Goal: Information Seeking & Learning: Learn about a topic

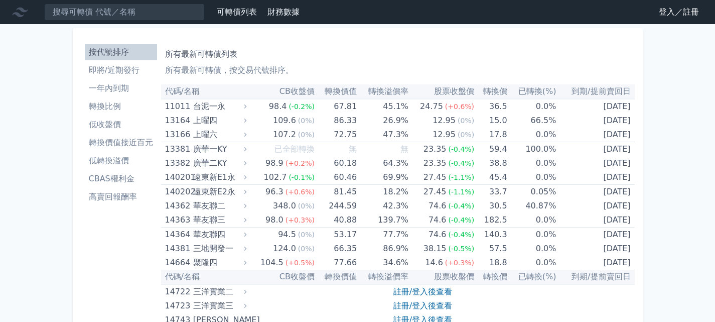
click at [116, 140] on li "轉換價值接近百元" at bounding box center [121, 142] width 72 height 12
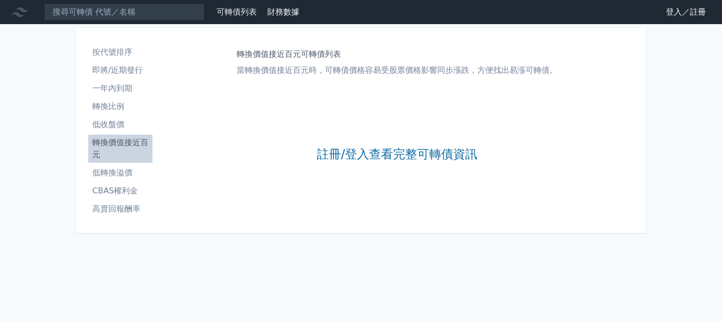
click at [689, 13] on link "登入／註冊" at bounding box center [686, 12] width 56 height 16
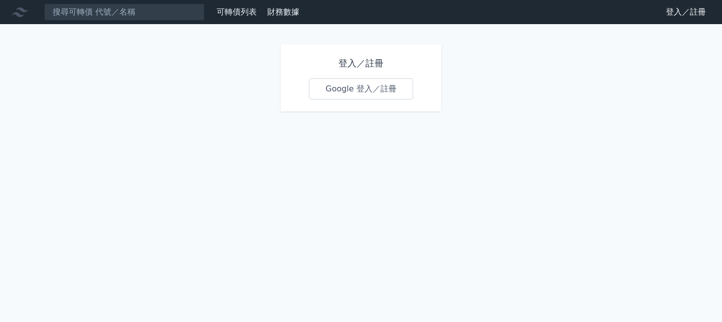
click at [385, 91] on link "Google 登入／註冊" at bounding box center [361, 88] width 104 height 21
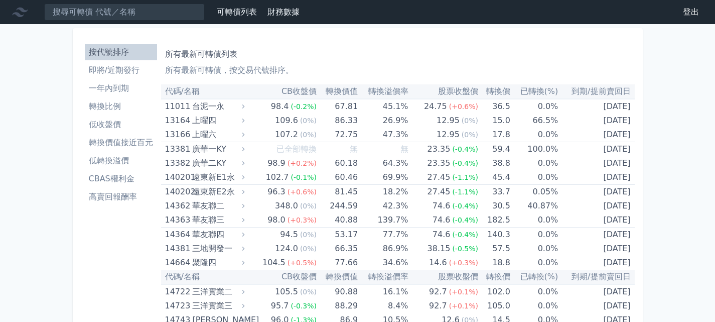
click at [344, 89] on th "轉換價值" at bounding box center [337, 91] width 41 height 15
click at [103, 145] on li "轉換價值接近百元" at bounding box center [121, 142] width 72 height 12
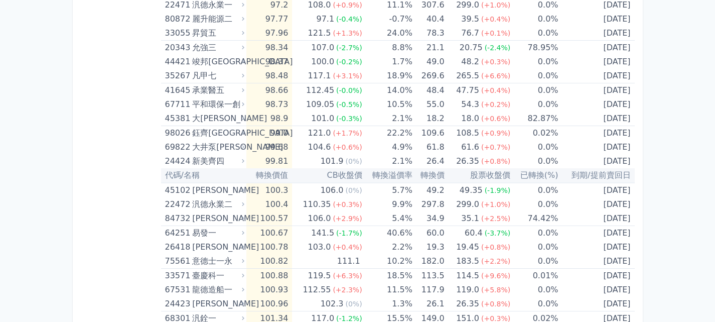
scroll to position [1398, 0]
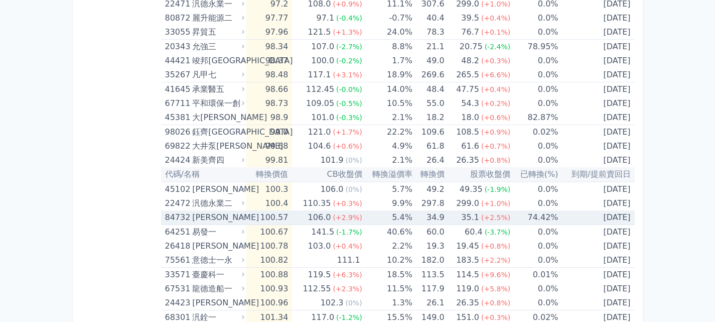
click at [292, 220] on td "100.57" at bounding box center [269, 217] width 46 height 15
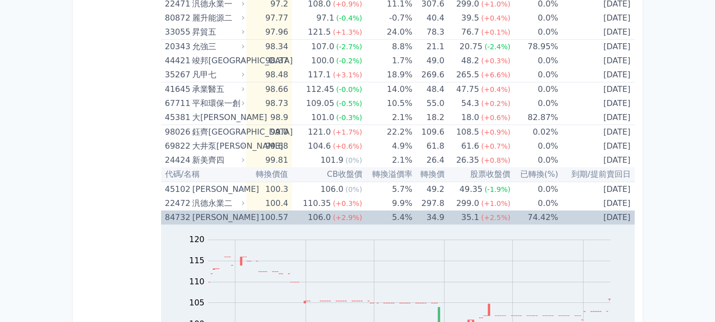
click at [292, 217] on td "100.57" at bounding box center [269, 217] width 46 height 14
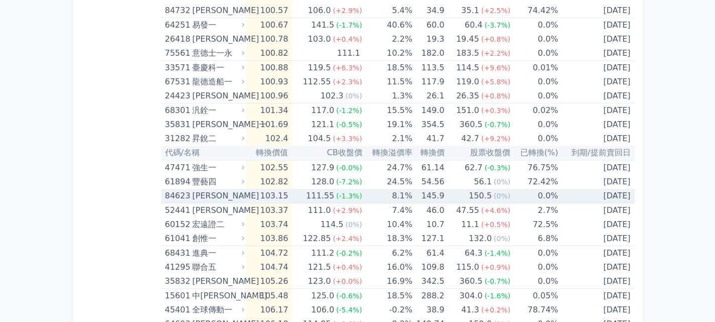
scroll to position [1605, 0]
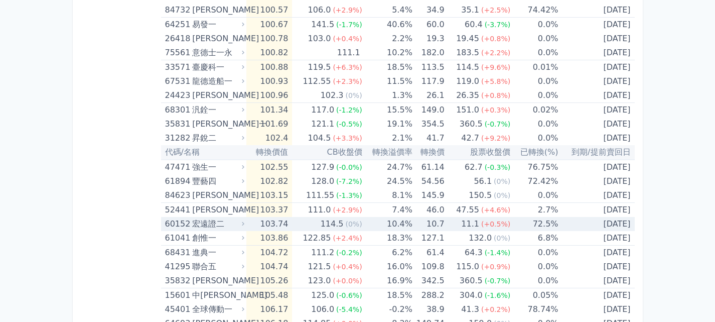
click at [292, 217] on td "103.74" at bounding box center [269, 224] width 46 height 14
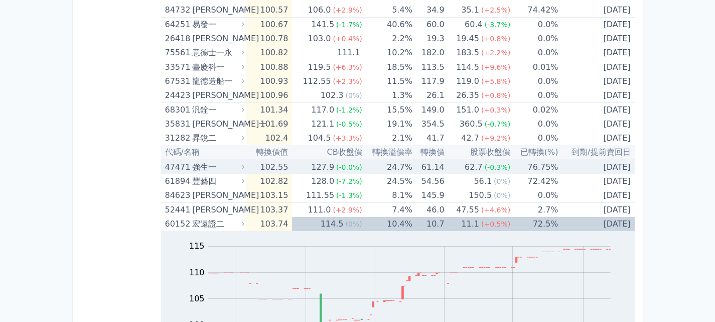
click at [230, 165] on div "強生一" at bounding box center [217, 167] width 50 height 14
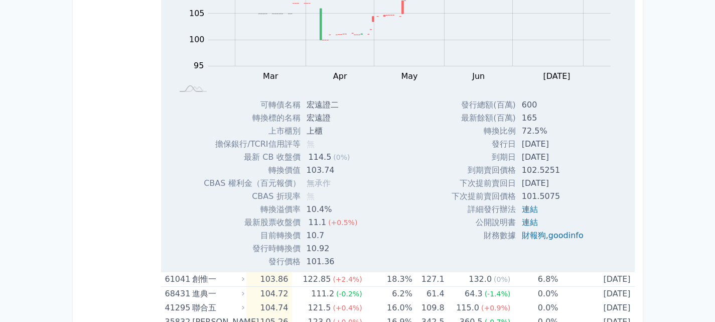
scroll to position [2215, 0]
click at [409, 142] on div "Zoom Out 100 85 90 95 100 105 110 115 120 L Feb Mar Apr May Jun [DATE] Aug Sep …" at bounding box center [398, 108] width 474 height 322
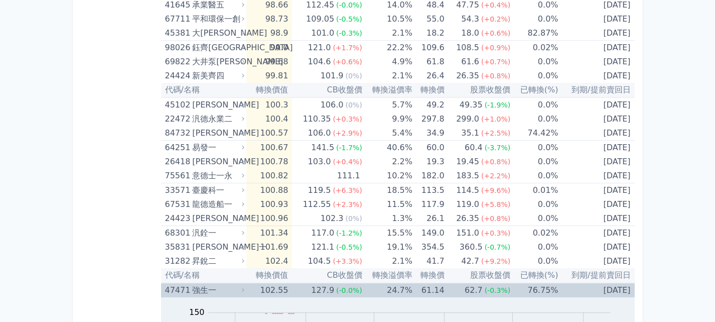
scroll to position [1479, 0]
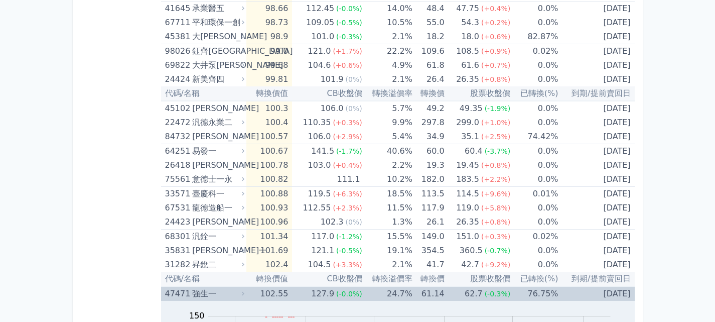
click at [206, 298] on div "強生一" at bounding box center [217, 293] width 50 height 14
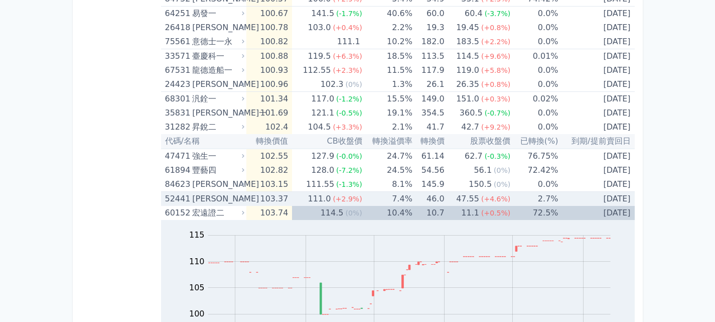
scroll to position [1617, 0]
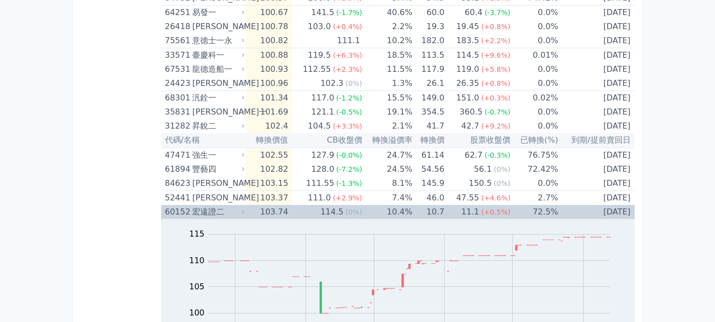
click at [220, 205] on div "宏遠證二" at bounding box center [217, 212] width 50 height 14
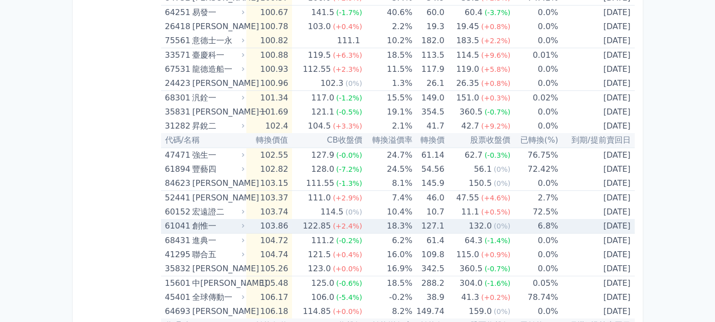
click at [290, 229] on td "103.86" at bounding box center [269, 226] width 46 height 15
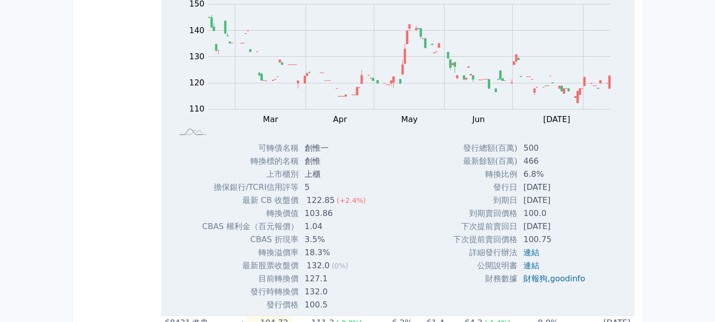
scroll to position [1862, 0]
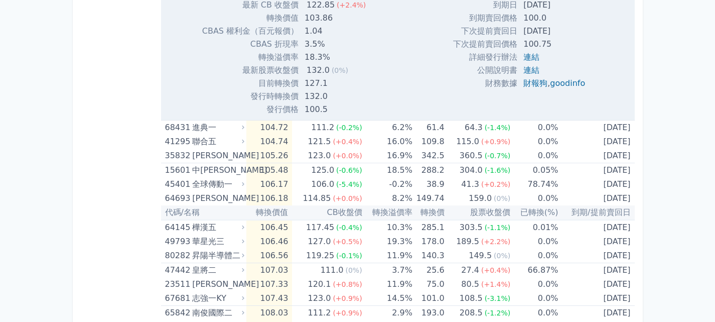
scroll to position [2057, 0]
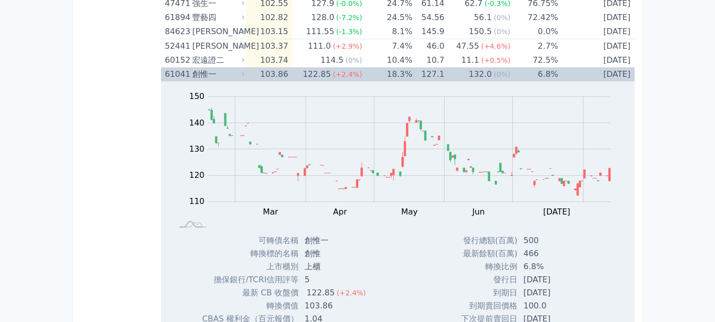
scroll to position [1768, 0]
click at [265, 75] on td "103.86" at bounding box center [269, 75] width 46 height 14
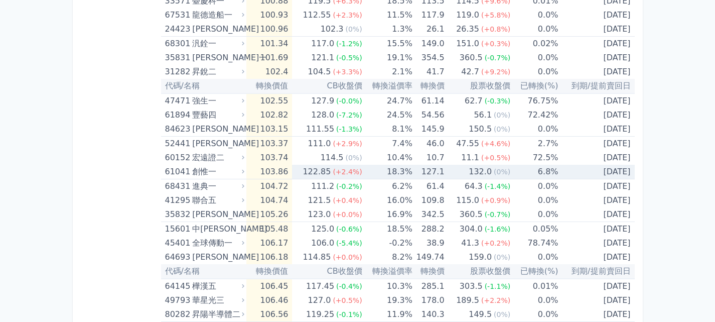
scroll to position [1670, 0]
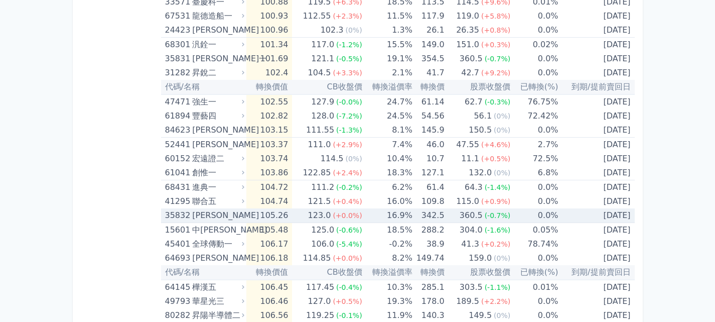
click at [231, 215] on div "[PERSON_NAME]" at bounding box center [217, 215] width 50 height 14
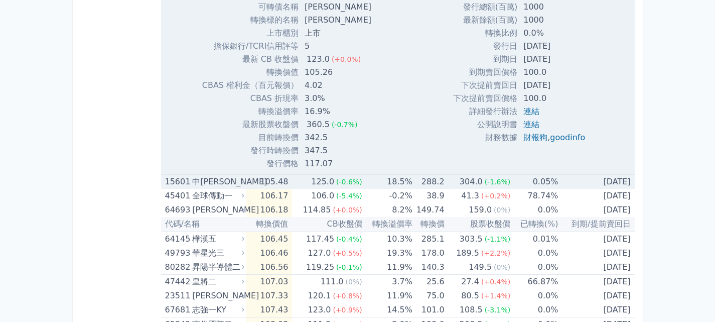
scroll to position [2050, 0]
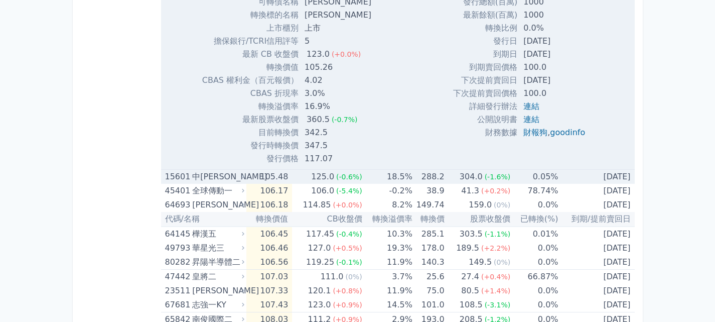
click at [199, 178] on div "中[PERSON_NAME]" at bounding box center [217, 177] width 50 height 14
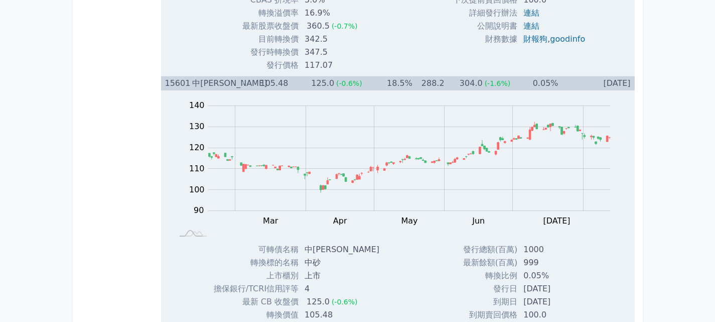
scroll to position [2142, 0]
